Goal: Task Accomplishment & Management: Manage account settings

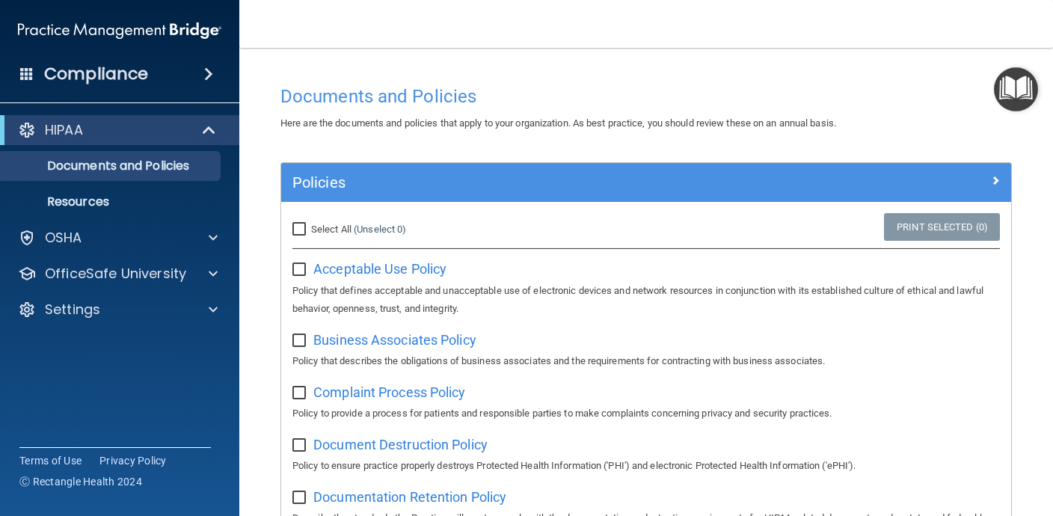
scroll to position [94, 0]
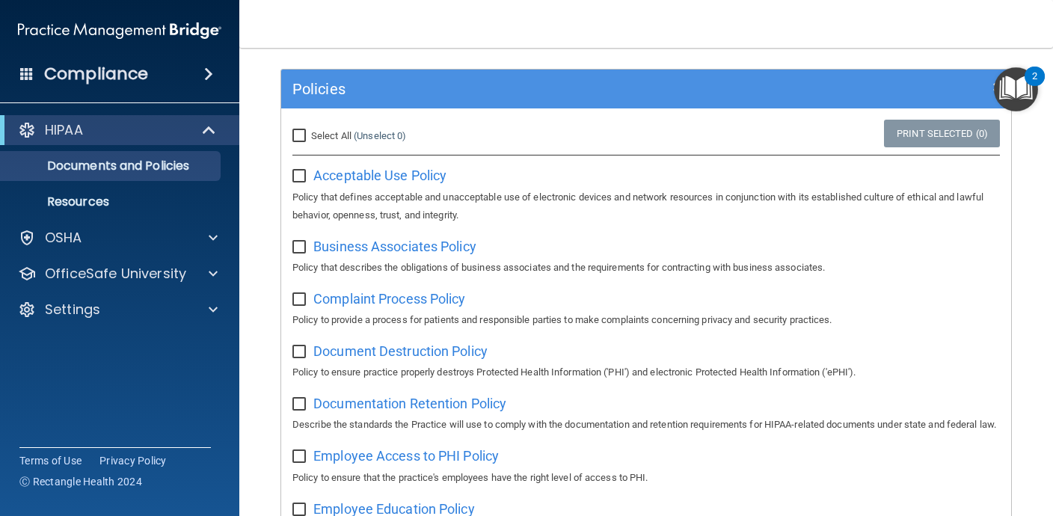
click at [299, 179] on input "checkbox" at bounding box center [300, 177] width 17 height 12
checkbox input "true"
click at [341, 241] on span "Business Associates Policy" at bounding box center [394, 247] width 163 height 16
click at [301, 248] on input "checkbox" at bounding box center [300, 248] width 17 height 12
checkbox input "true"
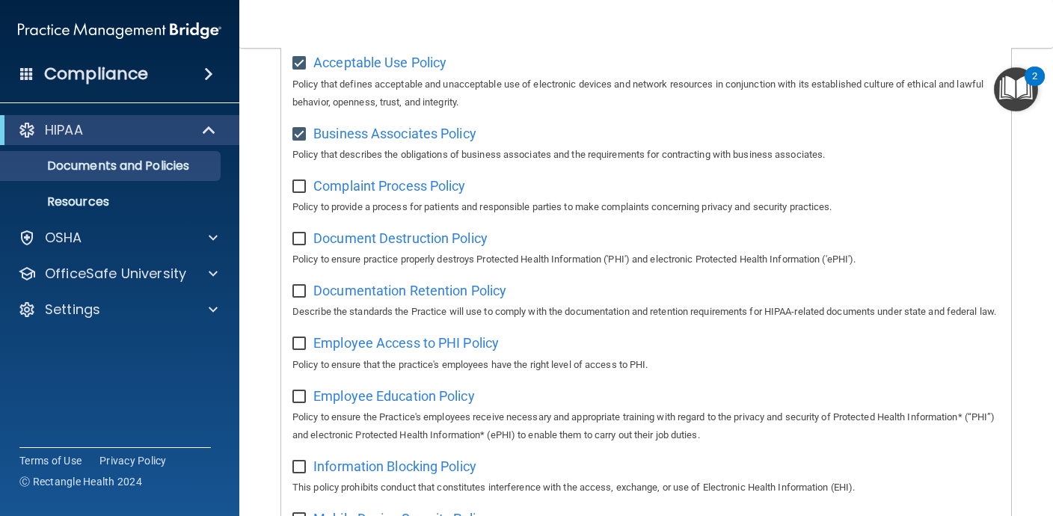
scroll to position [220, 0]
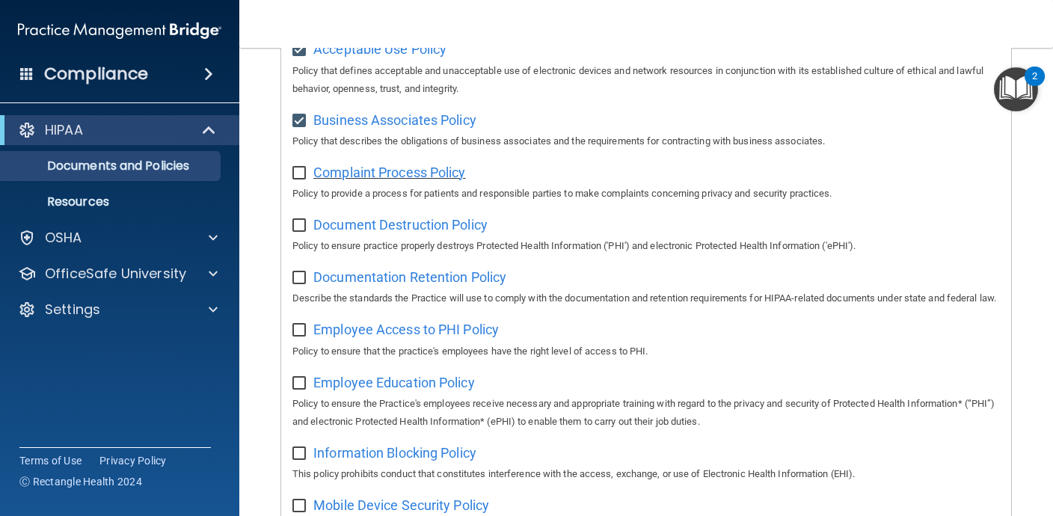
click at [444, 178] on span "Complaint Process Policy" at bounding box center [389, 173] width 152 height 16
click at [298, 172] on input "checkbox" at bounding box center [300, 174] width 17 height 12
checkbox input "true"
click at [347, 225] on span "Document Destruction Policy" at bounding box center [400, 225] width 174 height 16
click at [299, 227] on input "checkbox" at bounding box center [300, 226] width 17 height 12
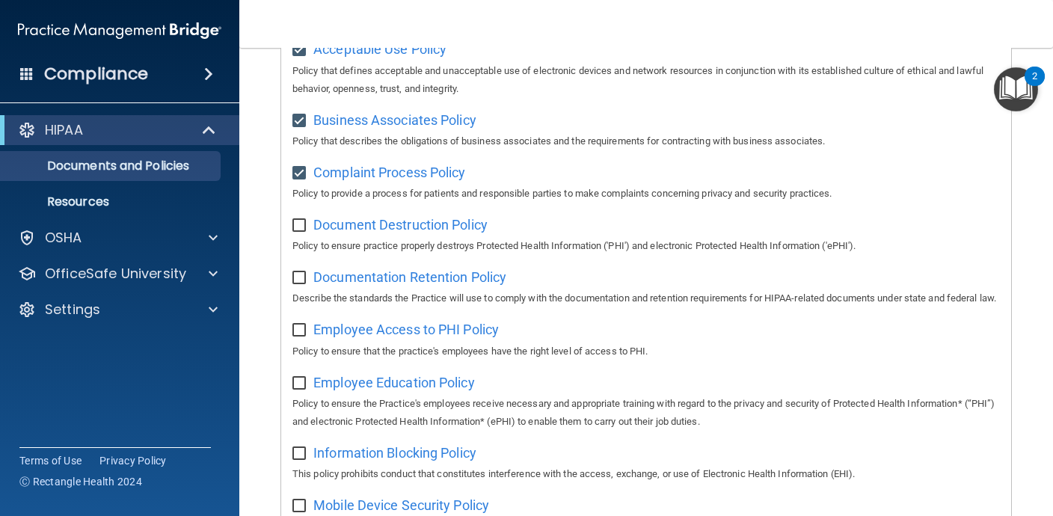
checkbox input "true"
click at [361, 275] on span "Documentation Retention Policy" at bounding box center [409, 277] width 193 height 16
click at [298, 281] on input "checkbox" at bounding box center [300, 278] width 17 height 12
checkbox input "true"
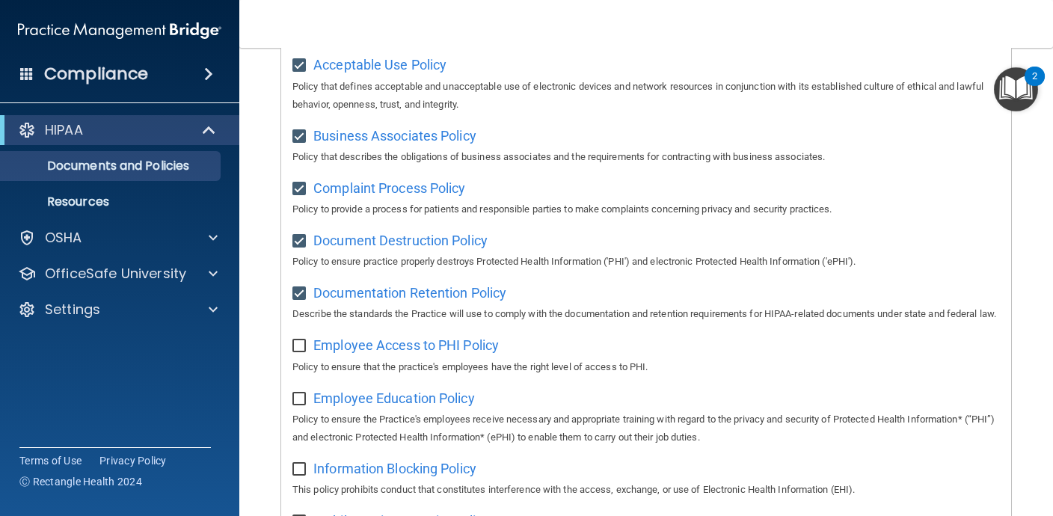
scroll to position [259, 0]
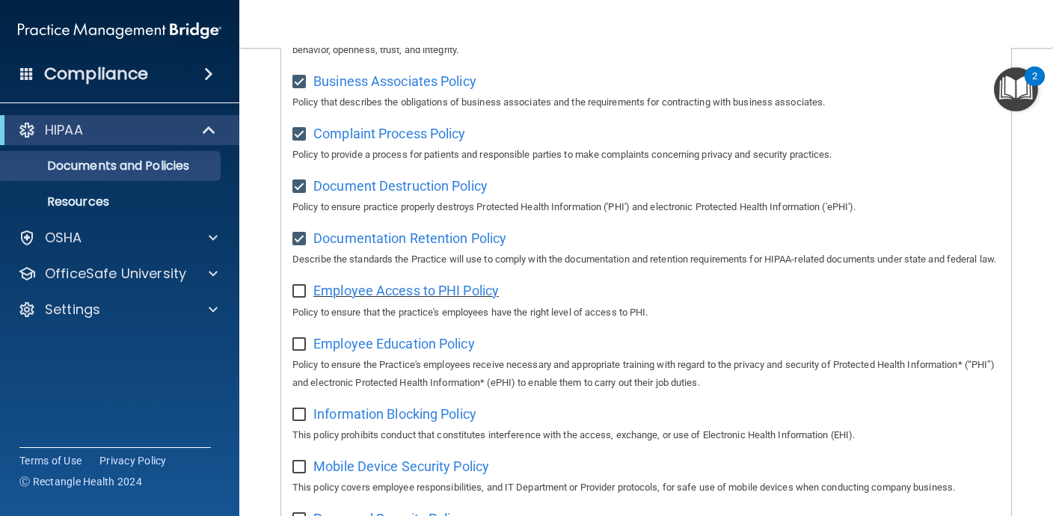
click at [428, 298] on span "Employee Access to PHI Policy" at bounding box center [406, 291] width 186 height 16
click at [297, 298] on input "checkbox" at bounding box center [300, 292] width 17 height 12
checkbox input "true"
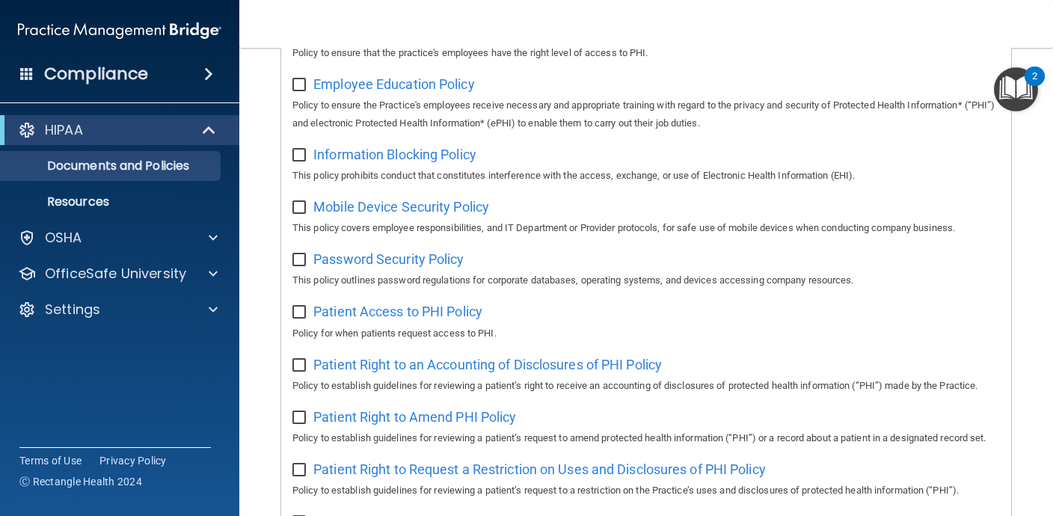
scroll to position [527, 0]
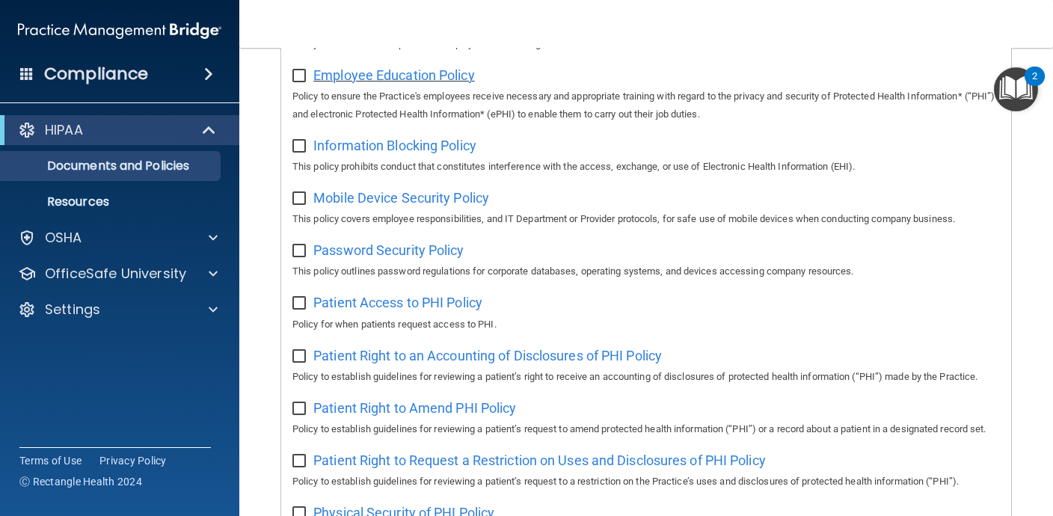
click at [364, 83] on span "Employee Education Policy" at bounding box center [394, 75] width 162 height 16
click at [301, 82] on input "checkbox" at bounding box center [300, 76] width 17 height 12
checkbox input "true"
click at [352, 153] on span "Information Blocking Policy" at bounding box center [394, 146] width 163 height 16
click at [299, 153] on input "checkbox" at bounding box center [300, 147] width 17 height 12
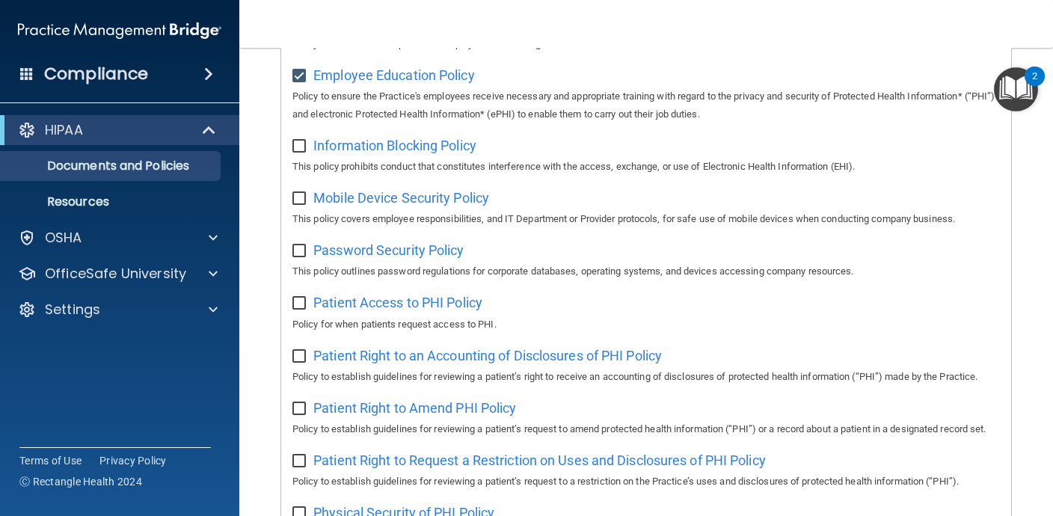
checkbox input "true"
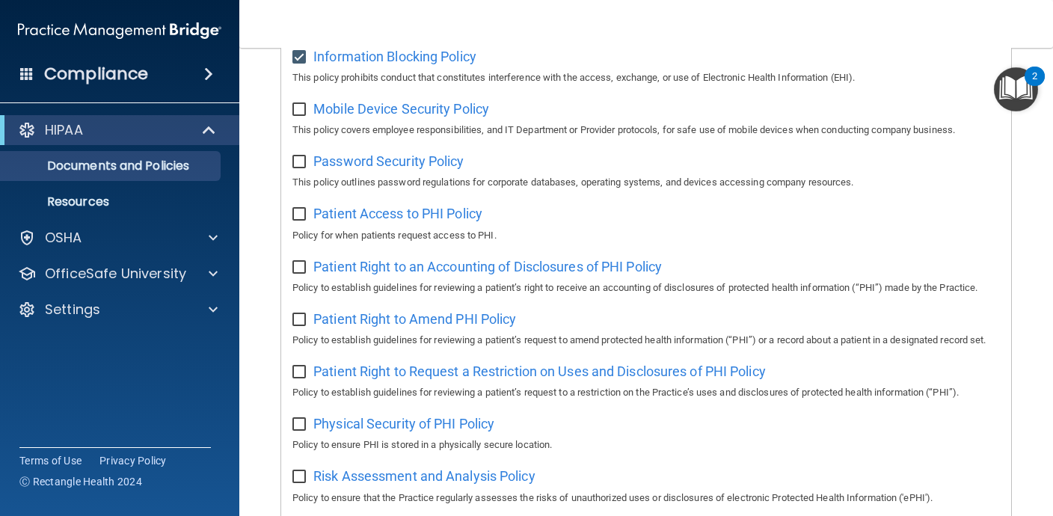
scroll to position [628, 0]
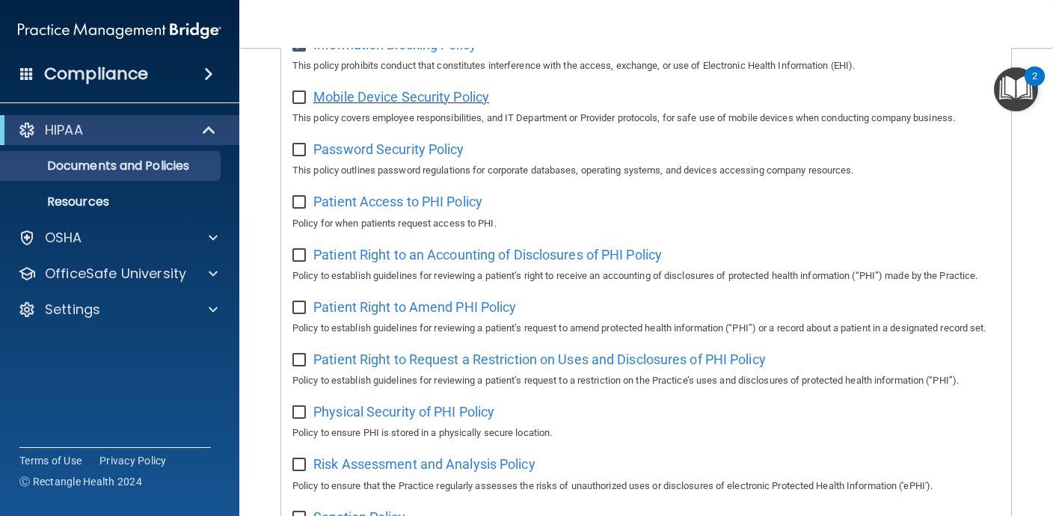
click at [423, 105] on span "Mobile Device Security Policy" at bounding box center [401, 97] width 176 height 16
click at [298, 104] on input "checkbox" at bounding box center [300, 98] width 17 height 12
checkbox input "true"
click at [317, 157] on span "Password Security Policy" at bounding box center [388, 149] width 150 height 16
click at [298, 156] on input "checkbox" at bounding box center [300, 150] width 17 height 12
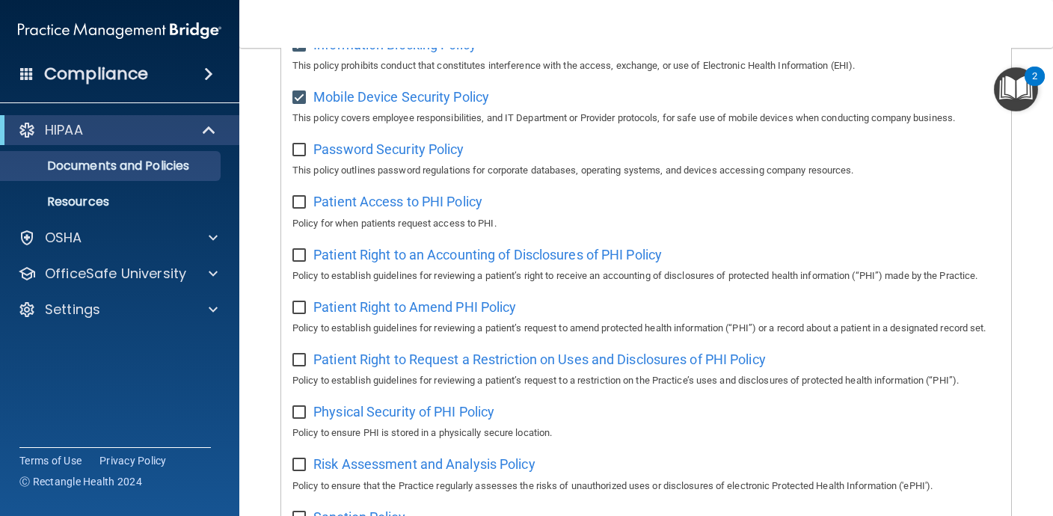
checkbox input "true"
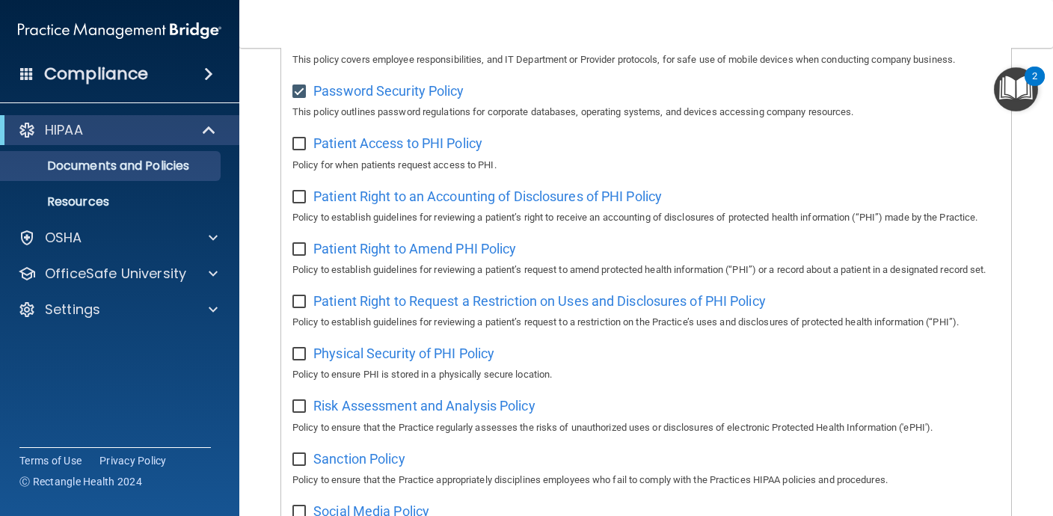
scroll to position [687, 0]
click at [456, 150] on span "Patient Access to PHI Policy" at bounding box center [397, 143] width 169 height 16
